Goal: Information Seeking & Learning: Learn about a topic

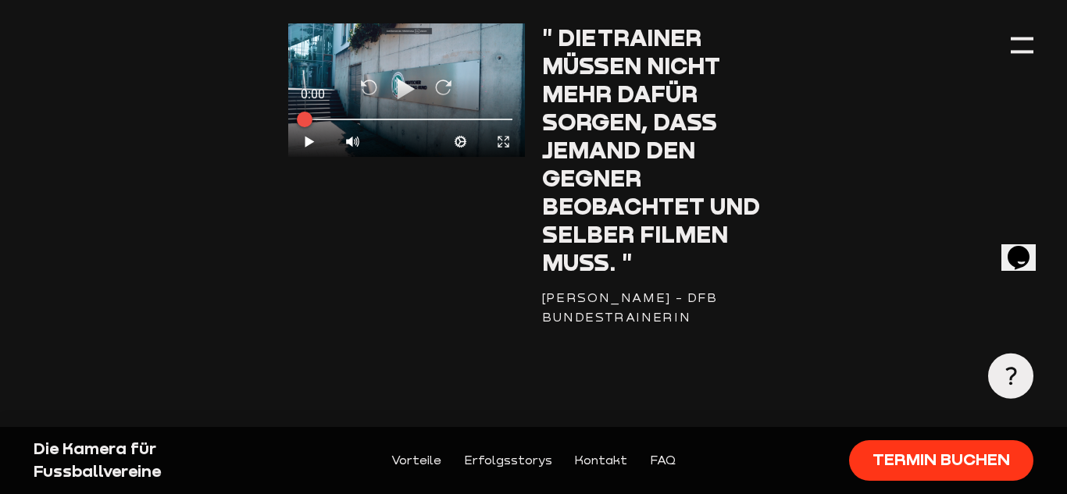
scroll to position [2764, 0]
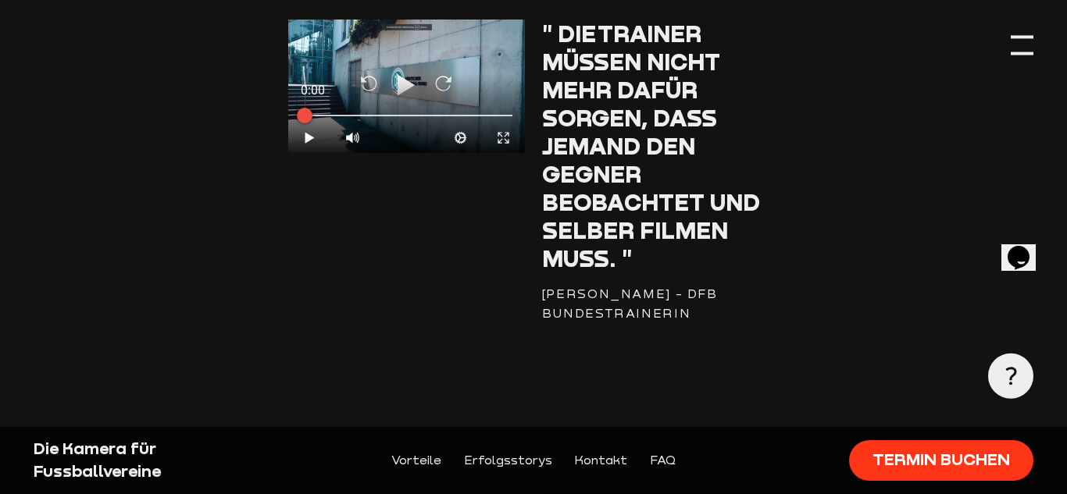
click at [1028, 49] on div at bounding box center [1021, 45] width 23 height 23
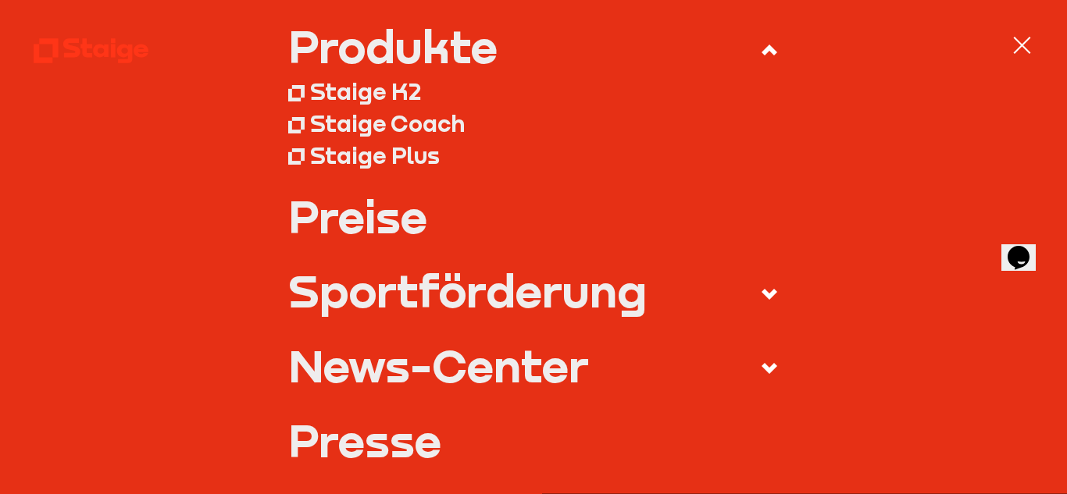
scroll to position [210, 0]
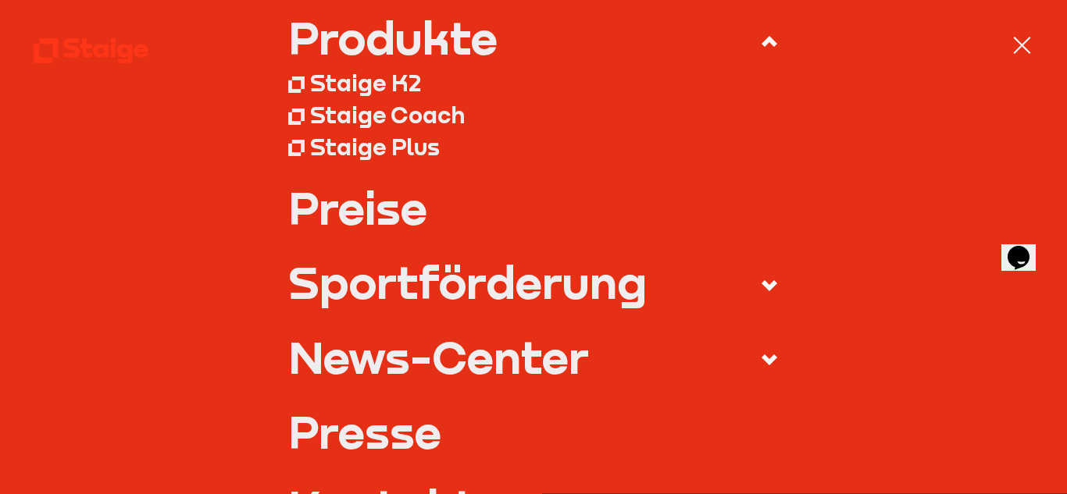
click at [392, 216] on link "Preise" at bounding box center [533, 207] width 491 height 45
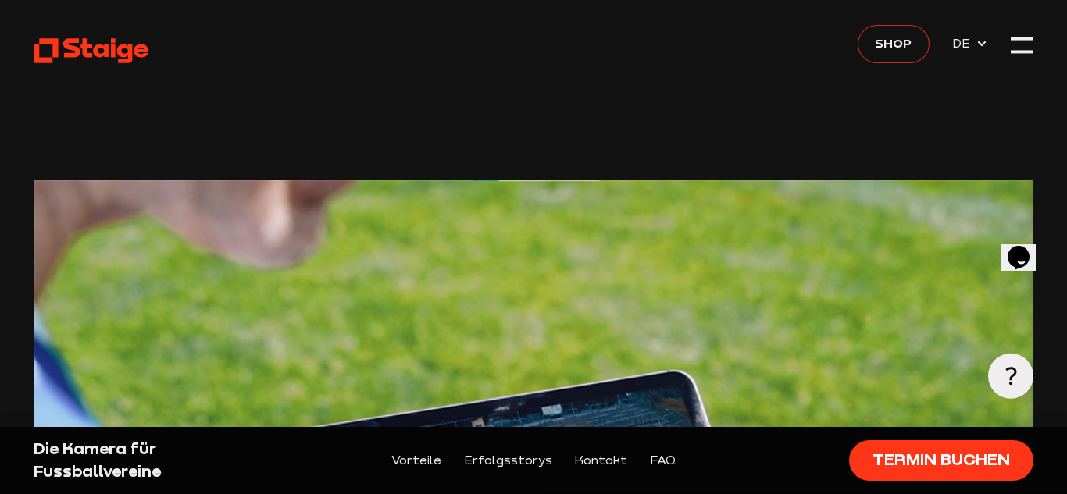
click at [903, 47] on span "Shop" at bounding box center [893, 44] width 37 height 20
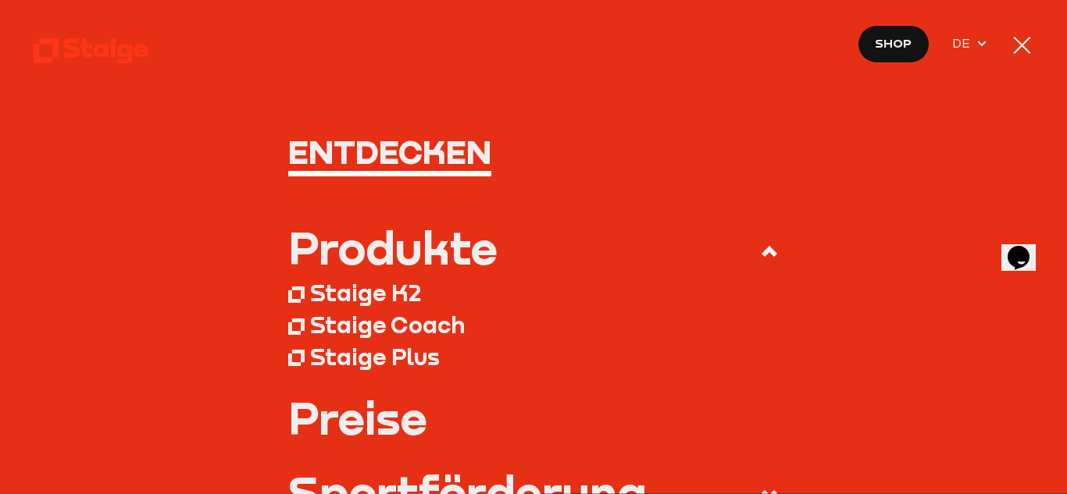
click at [341, 295] on div "Staige K2" at bounding box center [365, 293] width 111 height 28
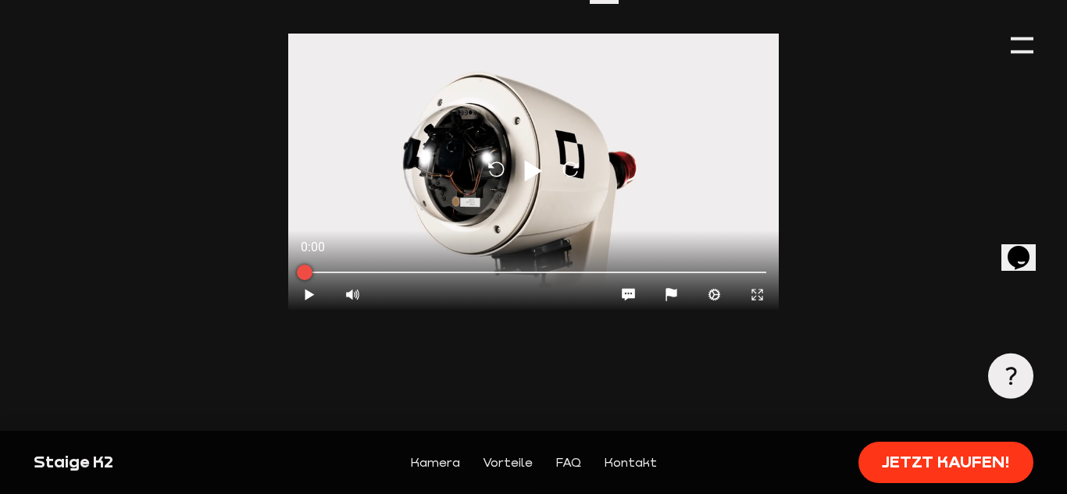
scroll to position [1424, 0]
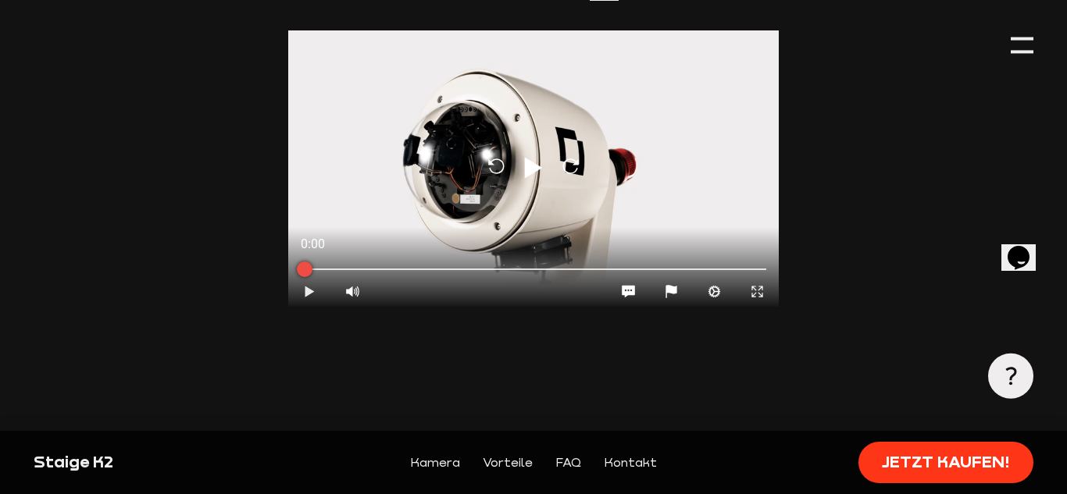
click at [311, 291] on icon at bounding box center [309, 291] width 9 height 11
drag, startPoint x: 357, startPoint y: 237, endPoint x: 355, endPoint y: 280, distance: 42.2
type input "0"
click at [355, 280] on input "range" at bounding box center [351, 241] width 23 height 78
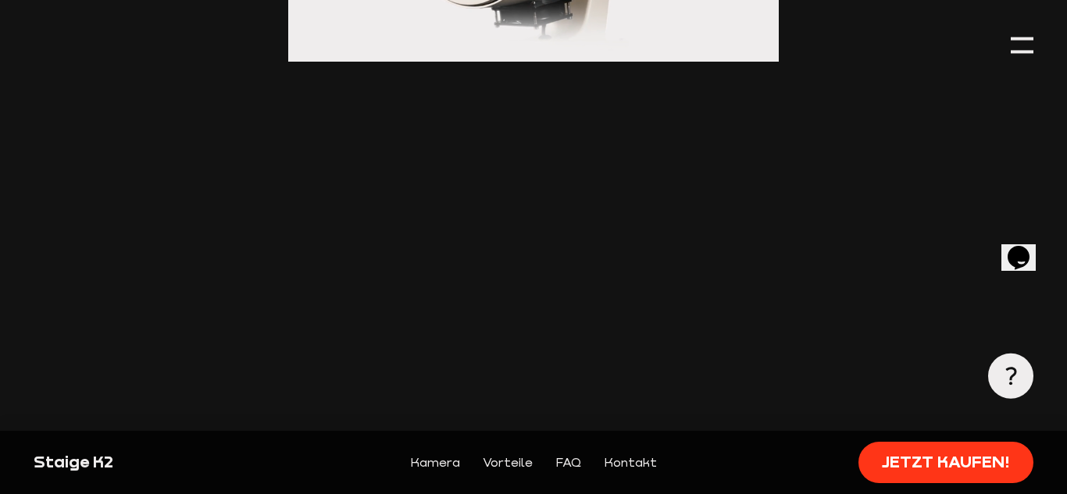
scroll to position [1674, 0]
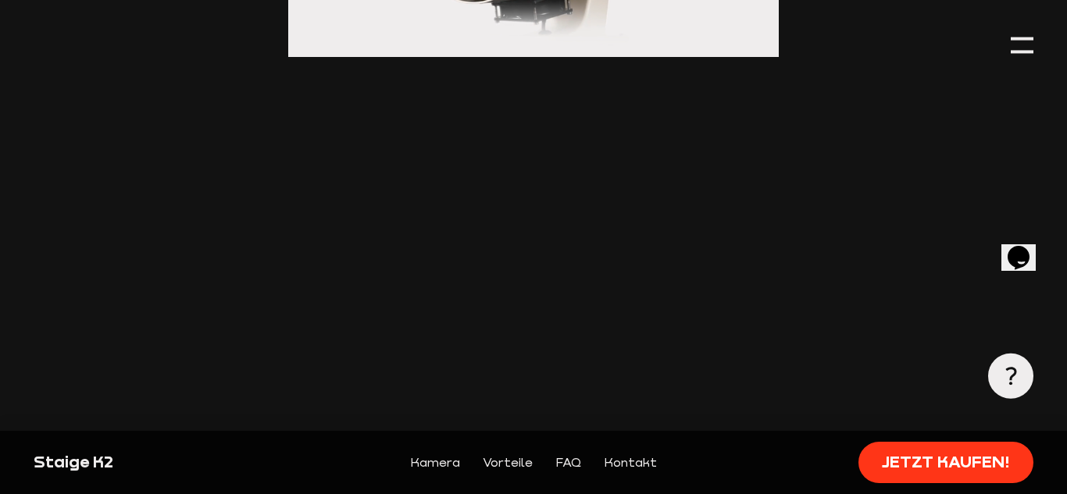
click at [450, 462] on link "Kamera" at bounding box center [435, 463] width 50 height 20
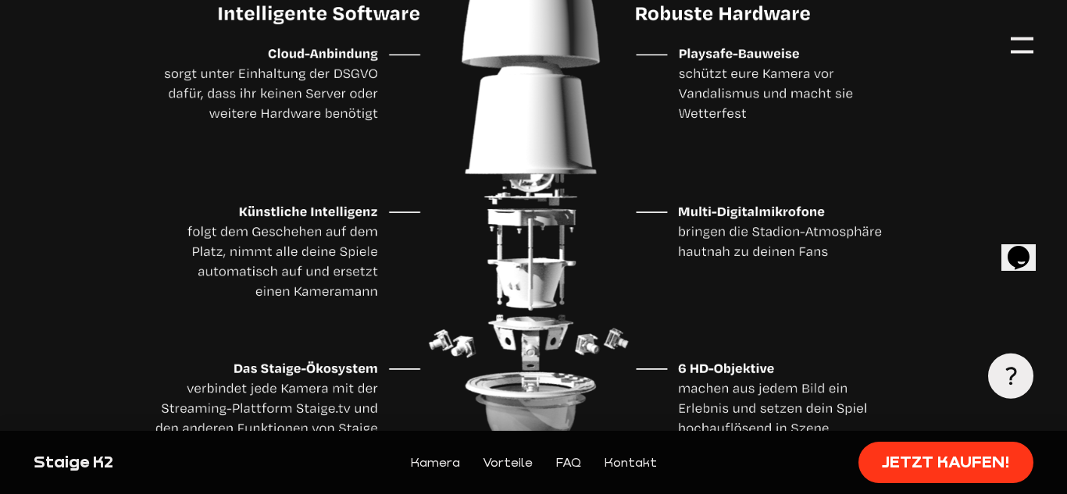
scroll to position [6884, 0]
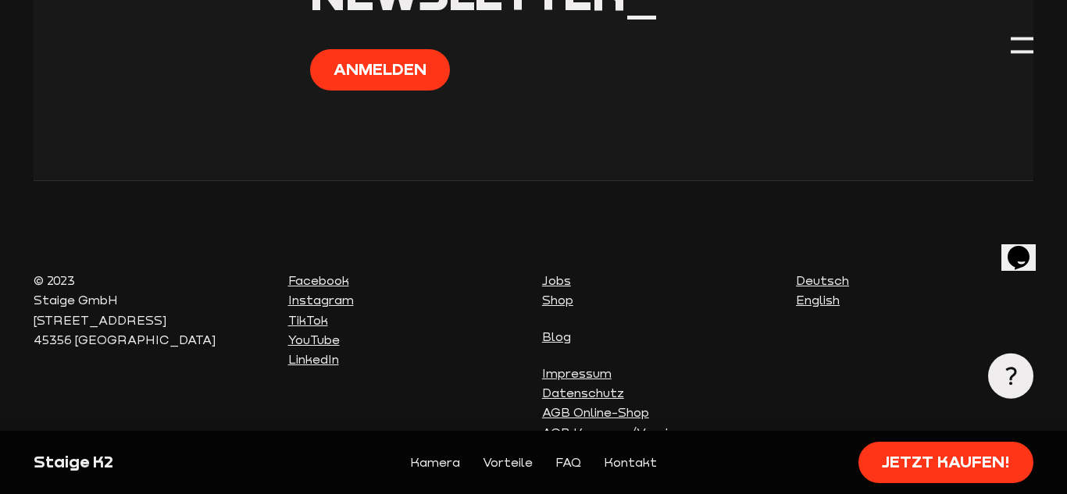
click at [562, 293] on link "Shop" at bounding box center [557, 300] width 31 height 14
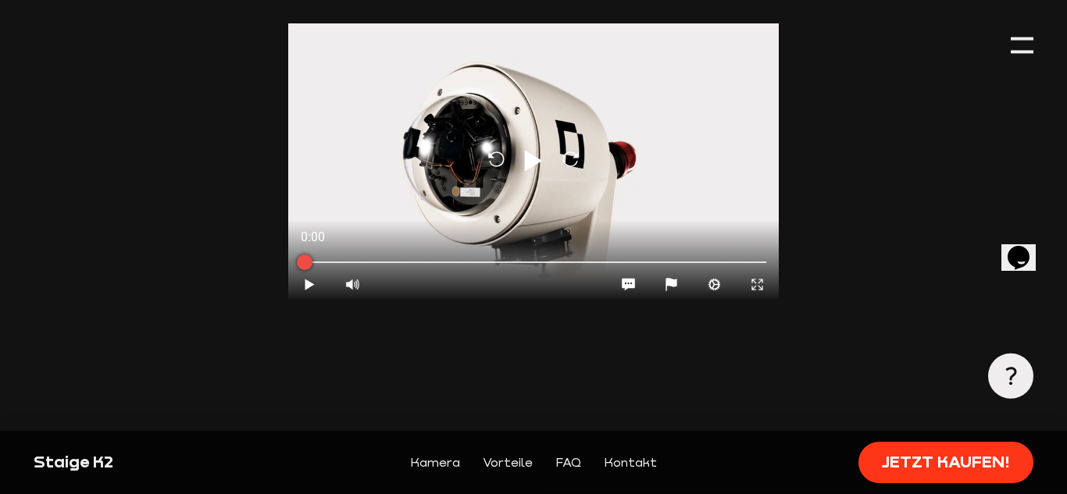
scroll to position [1437, 0]
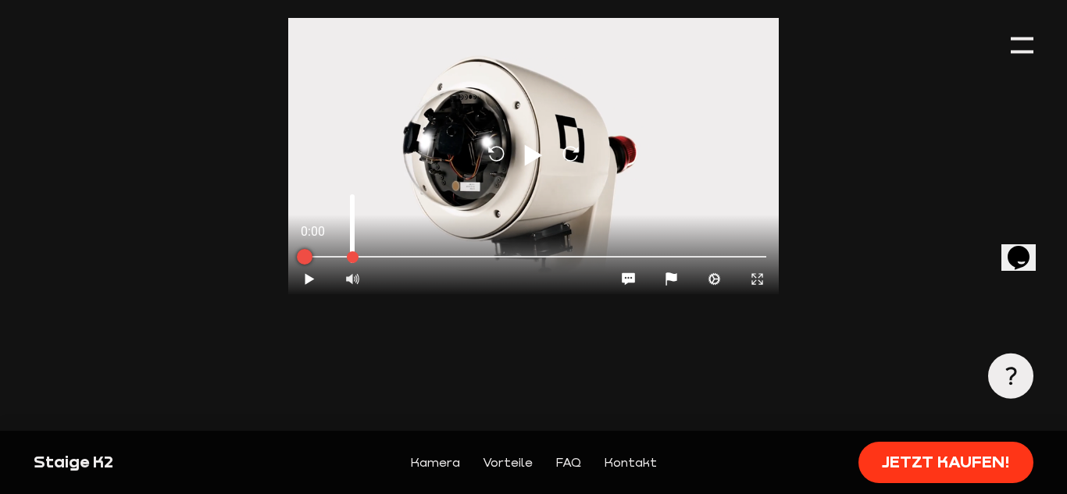
click at [348, 280] on div at bounding box center [352, 279] width 43 height 30
type input "0"
click at [532, 154] on icon at bounding box center [533, 156] width 23 height 28
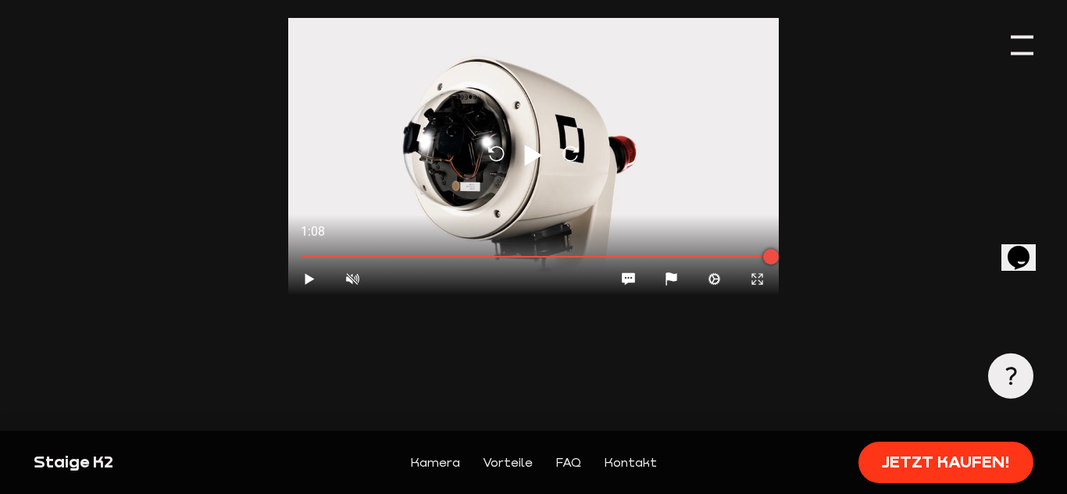
click at [1021, 43] on div at bounding box center [1021, 45] width 23 height 23
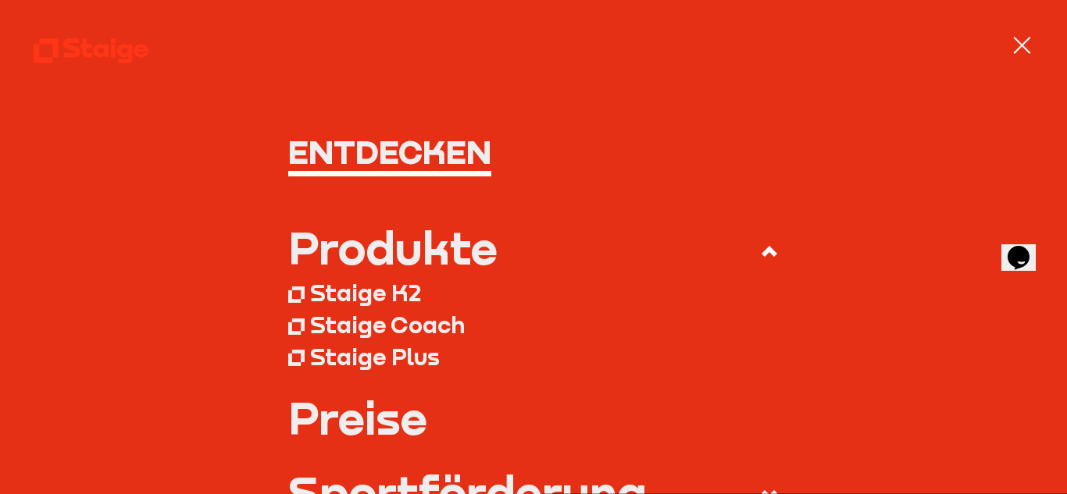
click at [419, 330] on div "Staige Coach" at bounding box center [387, 325] width 155 height 28
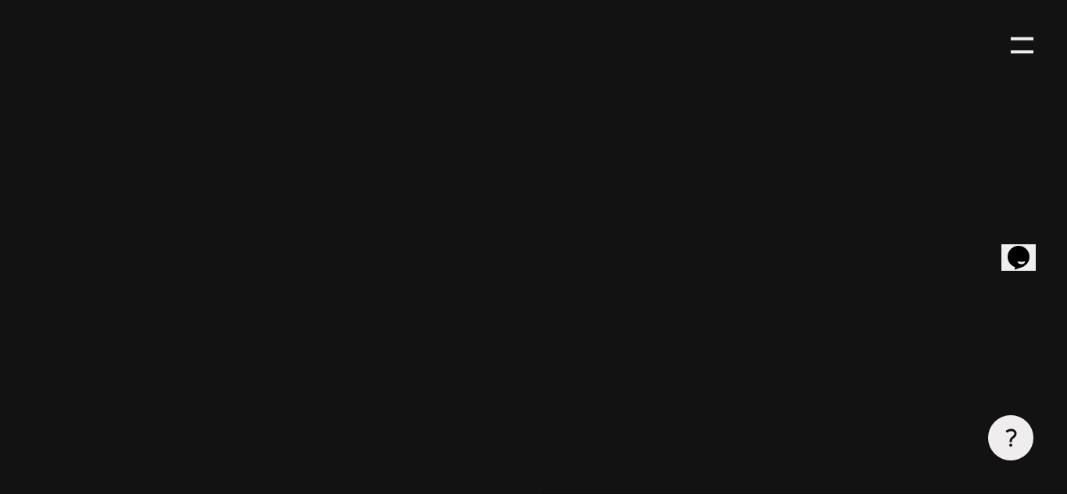
scroll to position [743, 0]
